Goal: Task Accomplishment & Management: Manage account settings

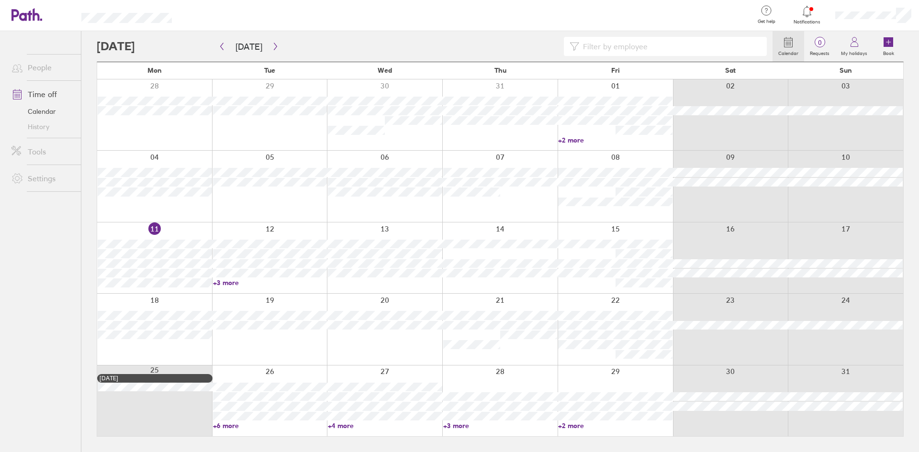
click at [233, 429] on link "+6 more" at bounding box center [270, 426] width 114 height 9
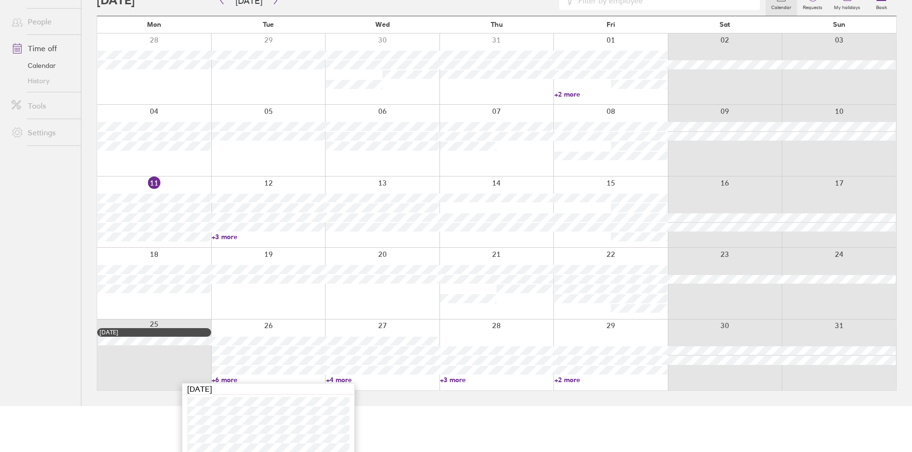
scroll to position [90, 0]
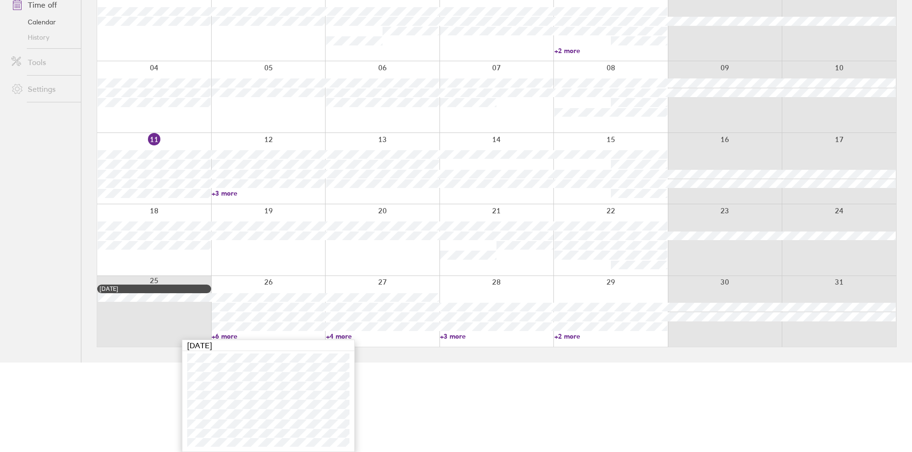
click at [354, 339] on link "+4 more" at bounding box center [382, 336] width 113 height 9
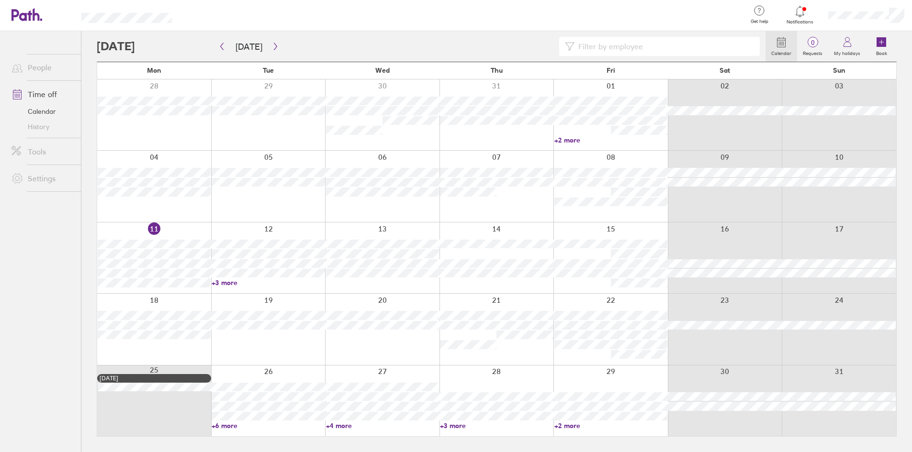
scroll to position [0, 0]
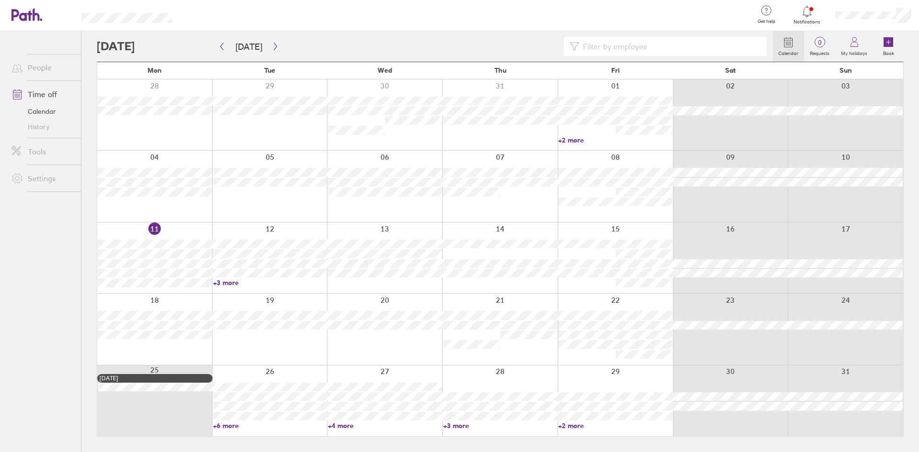
click at [581, 426] on link "+2 more" at bounding box center [615, 426] width 114 height 9
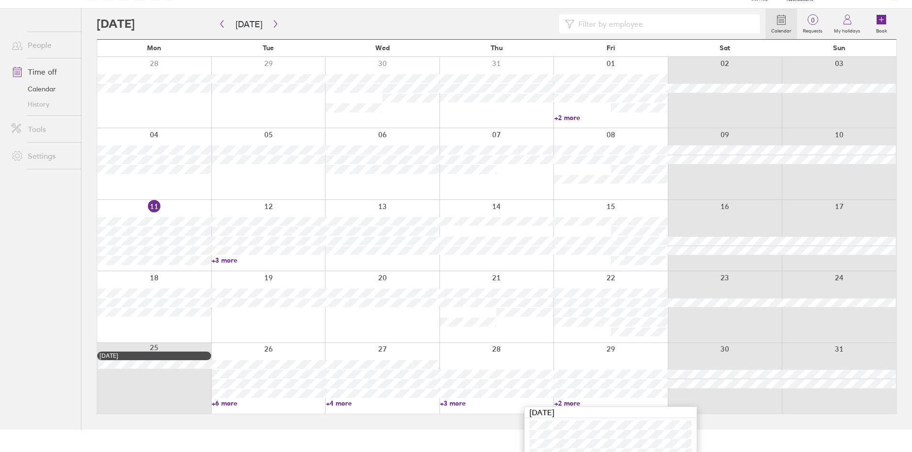
scroll to position [42, 0]
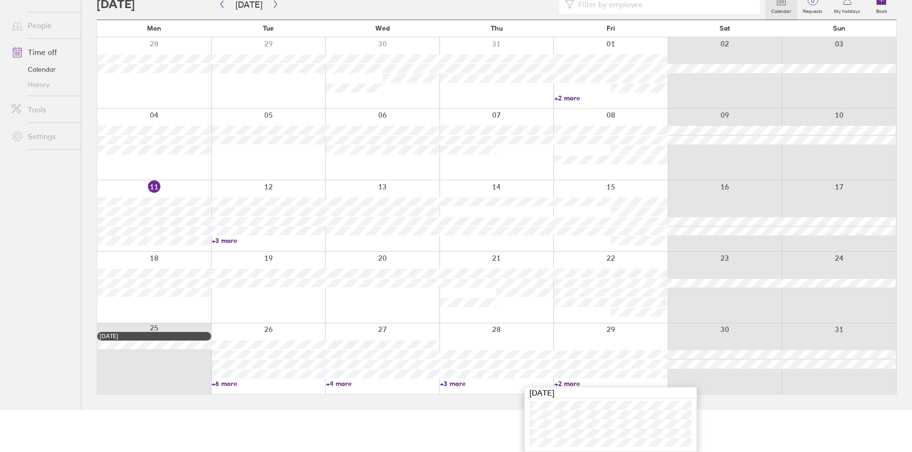
click at [447, 385] on link "+3 more" at bounding box center [496, 384] width 113 height 9
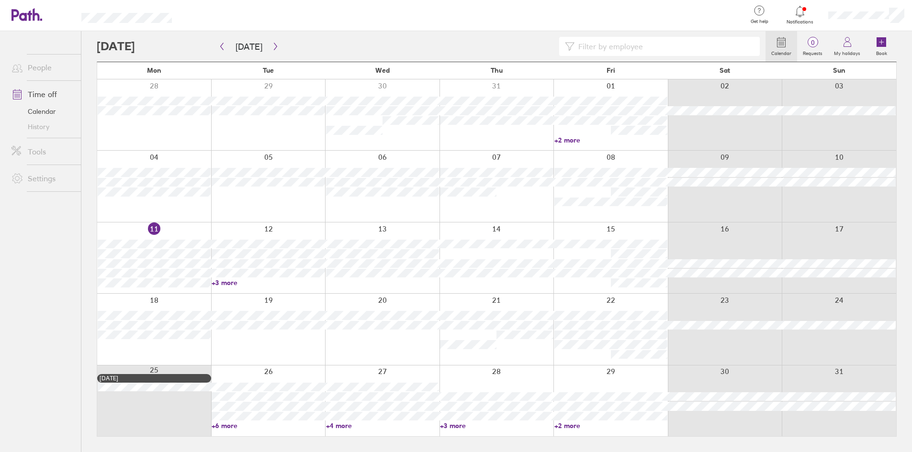
scroll to position [0, 0]
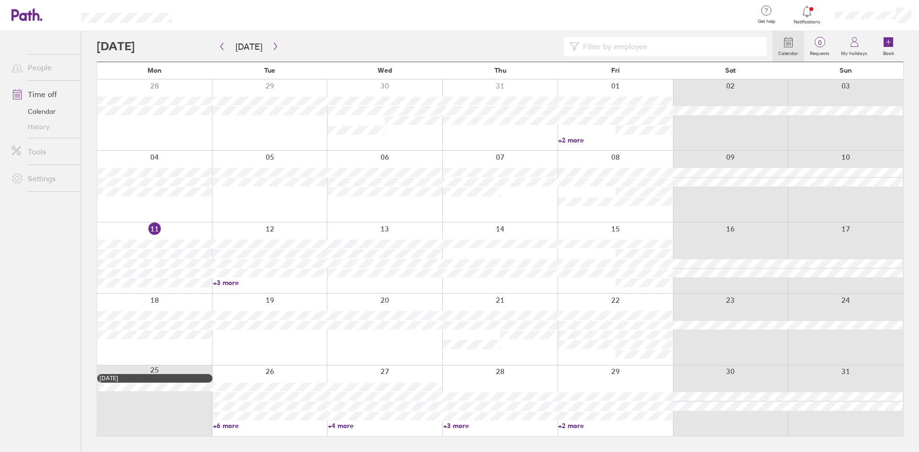
click at [451, 424] on link "+3 more" at bounding box center [500, 426] width 114 height 9
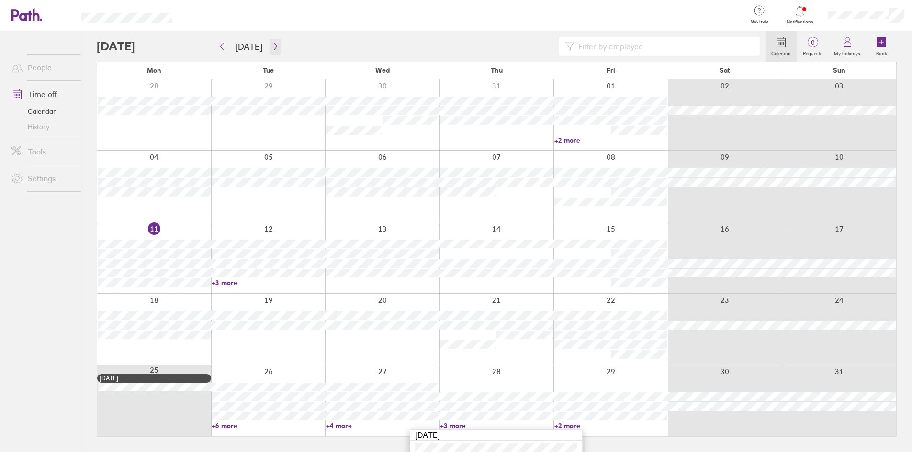
click at [277, 43] on button "button" at bounding box center [275, 47] width 12 height 16
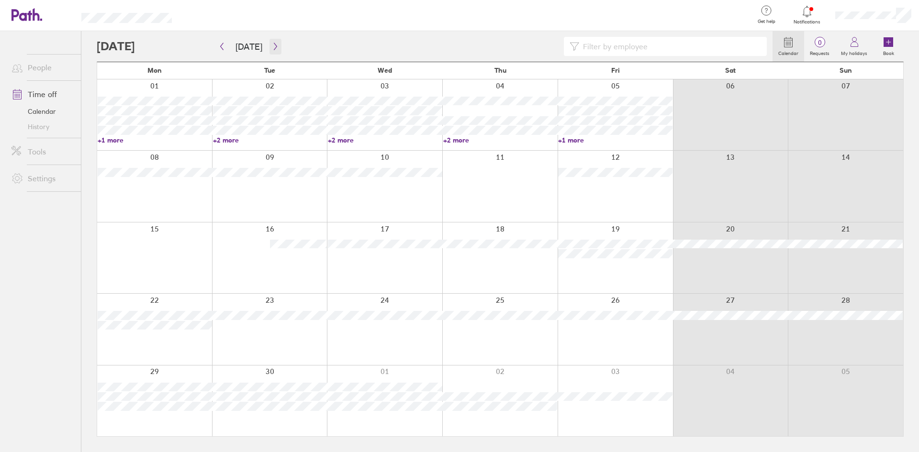
click at [274, 50] on icon "button" at bounding box center [275, 46] width 3 height 7
